Goal: Communication & Community: Ask a question

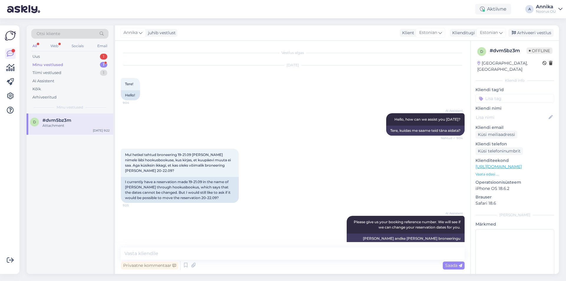
scroll to position [86, 0]
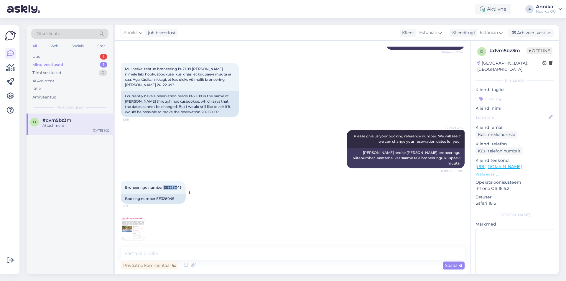
drag, startPoint x: 163, startPoint y: 181, endPoint x: 177, endPoint y: 183, distance: 13.7
click at [177, 185] on span "Broneeringu number EE328045" at bounding box center [153, 187] width 57 height 4
drag, startPoint x: 181, startPoint y: 182, endPoint x: 165, endPoint y: 181, distance: 16.2
click at [165, 185] on span "Broneeringu number EE328045" at bounding box center [153, 187] width 57 height 4
copy span "EE328045"
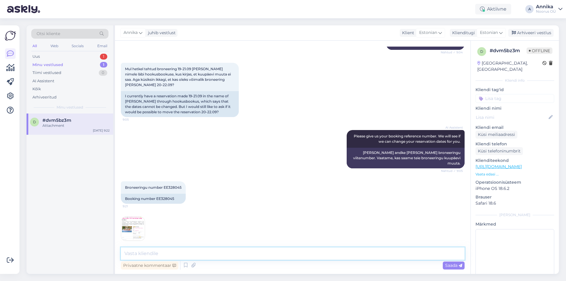
click at [194, 255] on textarea at bounding box center [292, 253] width 343 height 12
drag, startPoint x: 125, startPoint y: 68, endPoint x: 150, endPoint y: 82, distance: 28.0
click at [150, 82] on div "Mul hetkel tehtud broneering 19-21.09 [PERSON_NAME] nimele läbi hookusbookuse, …" at bounding box center [180, 77] width 118 height 28
copy span "Mul hetkel tehtud broneering 19-21.09 [PERSON_NAME] nimele läbi hookusbookuse, …"
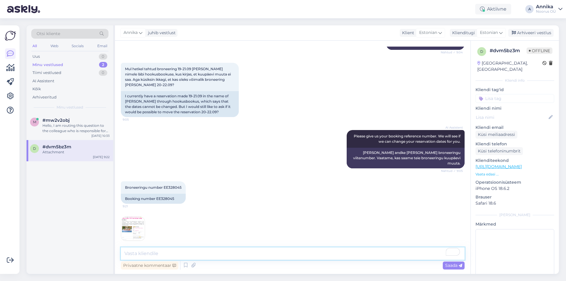
click at [173, 250] on textarea "To enrich screen reader interactions, please activate Accessibility in Grammarl…" at bounding box center [292, 253] width 343 height 12
paste textarea "Tere! Täname, et võtsite ühendust. Vaatasime teie broneeringu üle ning kuigi es…"
type textarea "Tere! Täname, et võtsite ühendust. Vaatasime teie broneeringu üle ning kuigi es…"
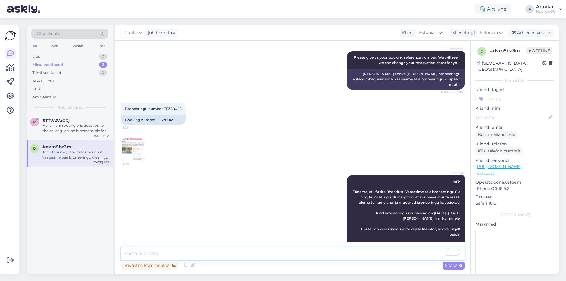
scroll to position [175, 0]
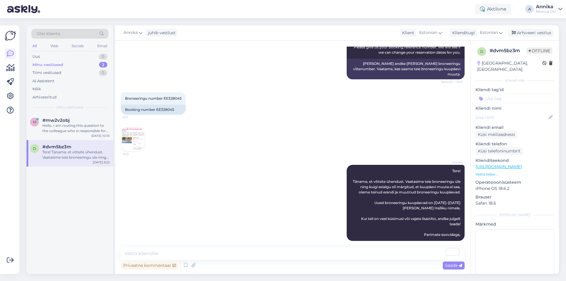
click at [65, 158] on div "Tere! Täname, et võtsite ühendust. Vaatasime teie broneeringu üle ning kuigi es…" at bounding box center [75, 154] width 67 height 11
click at [60, 124] on div "Hello, I am routing this question to the colleague who is responsible for this …" at bounding box center [75, 128] width 67 height 11
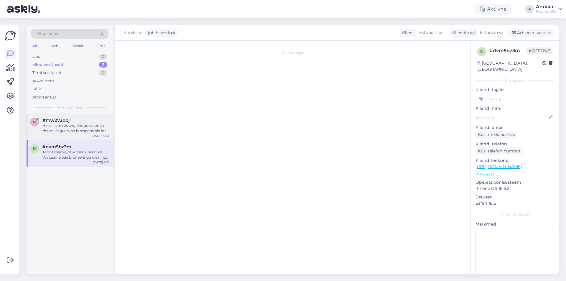
scroll to position [0, 0]
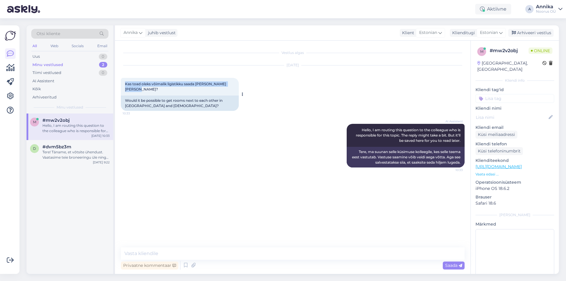
drag, startPoint x: 125, startPoint y: 84, endPoint x: 148, endPoint y: 91, distance: 23.6
click at [148, 91] on div "Kas toad oleks võimalik ligistikku saada [PERSON_NAME] [PERSON_NAME]? 10:33" at bounding box center [180, 87] width 118 height 18
copy span "Kas toad oleks võimalik ligistikku saada [PERSON_NAME] [PERSON_NAME]?"
click at [173, 253] on textarea at bounding box center [292, 253] width 343 height 12
paste textarea "Tere! Sooviksime võimalusel paigutada [GEOGRAPHIC_DATA][PERSON_NAME] Vahtramäe …"
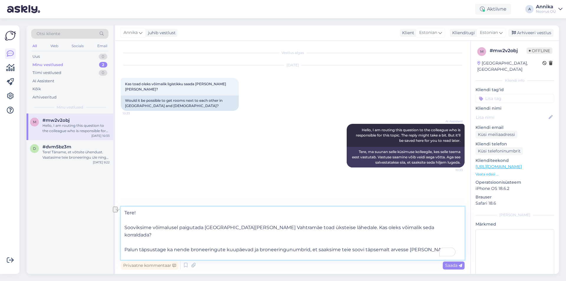
drag, startPoint x: 123, startPoint y: 226, endPoint x: 402, endPoint y: 228, distance: 278.9
click at [402, 228] on textarea "Tere! Sooviksime võimalusel paigutada [GEOGRAPHIC_DATA][PERSON_NAME] Vahtramäe …" at bounding box center [292, 232] width 343 height 53
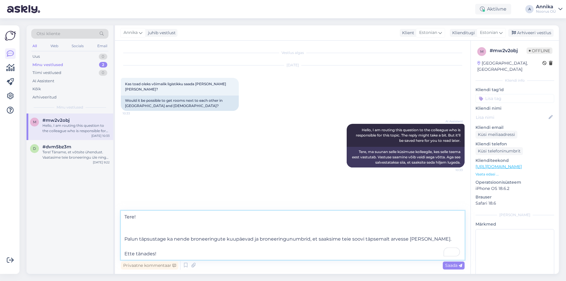
drag, startPoint x: 129, startPoint y: 229, endPoint x: 126, endPoint y: 232, distance: 4.5
click at [127, 232] on textarea "Tere! Palun täpsustage ka nende broneeringute kuupäevad ja broneeringunumbrid, …" at bounding box center [292, 235] width 343 height 49
click at [160, 254] on textarea "Tere! Palun täpsustage ka nende broneeringute kuupäevad ja broneeringunumbrid, …" at bounding box center [292, 239] width 343 height 42
type textarea "Tere! Palun täpsustage ka nende broneeringute kuupäevad ja broneeringunumbrid, …"
click at [156, 253] on textarea "Tere! Palun täpsustage ka nende broneeringute kuupäevad ja broneeringunumbrid, …" at bounding box center [292, 239] width 343 height 42
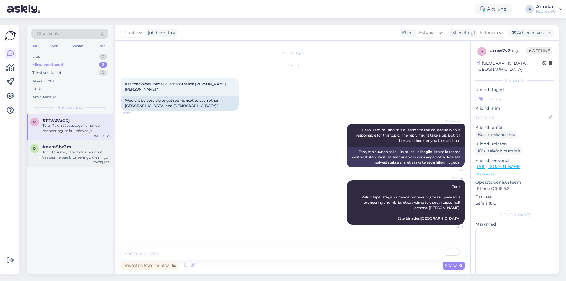
drag, startPoint x: 66, startPoint y: 145, endPoint x: 65, endPoint y: 141, distance: 3.9
click at [66, 145] on span "#dvm5bz3m" at bounding box center [56, 146] width 29 height 5
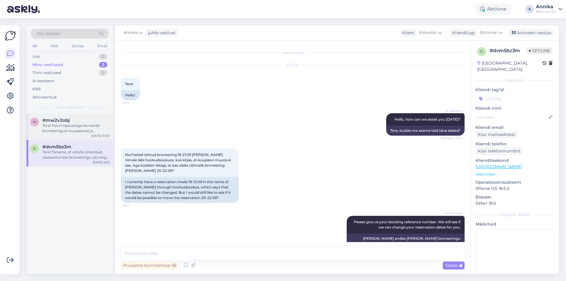
scroll to position [175, 0]
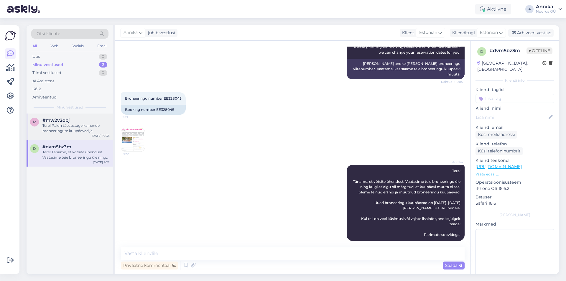
click at [57, 121] on span "#mw2v2obj" at bounding box center [55, 120] width 27 height 5
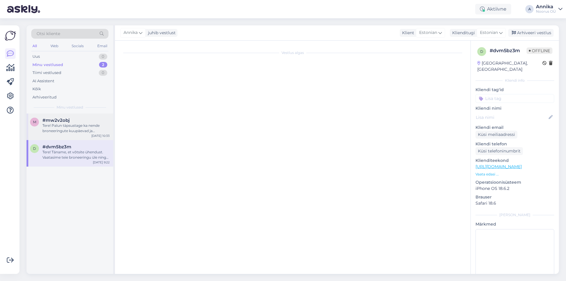
scroll to position [0, 0]
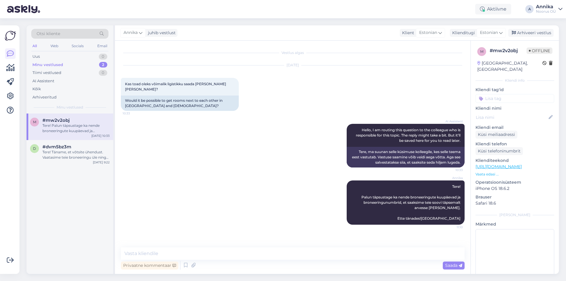
click at [77, 65] on div "Minu vestlused 2" at bounding box center [69, 65] width 77 height 8
